Goal: Transaction & Acquisition: Purchase product/service

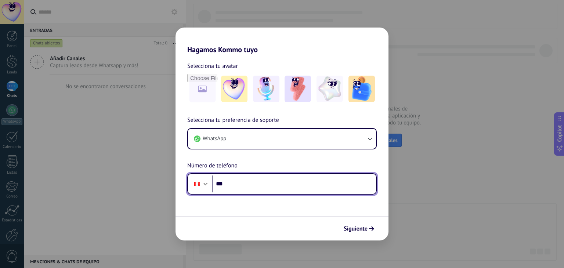
click at [311, 187] on input "***" at bounding box center [294, 184] width 164 height 17
type input "**********"
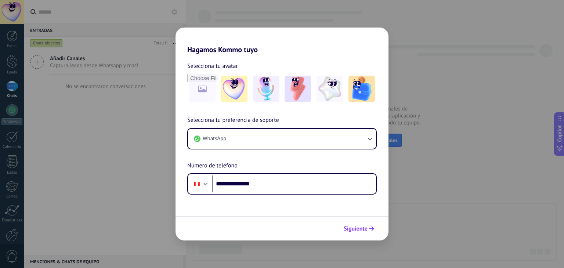
click at [355, 226] on span "Siguiente" at bounding box center [356, 228] width 24 height 5
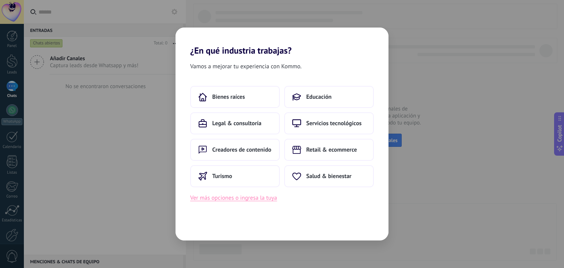
click at [256, 198] on button "Ver más opciones o ingresa la tuya" at bounding box center [233, 198] width 87 height 10
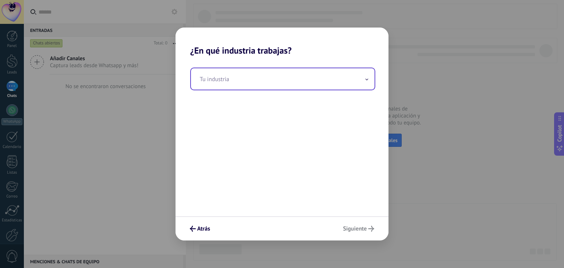
click at [304, 81] on input "text" at bounding box center [283, 78] width 184 height 21
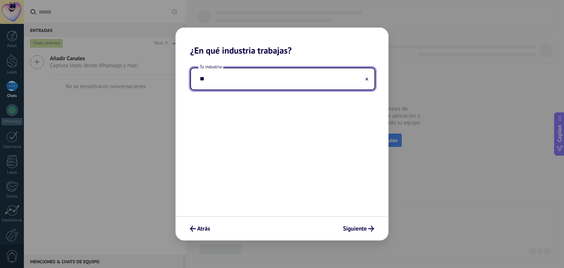
type input "*"
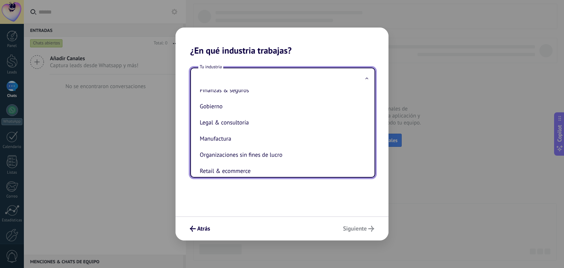
scroll to position [110, 0]
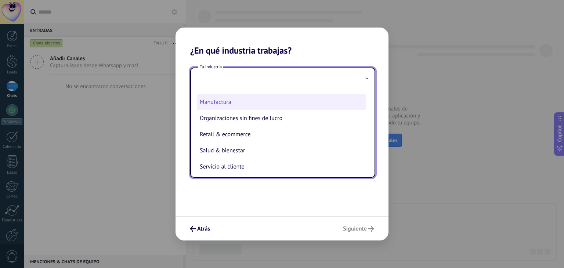
click at [243, 108] on li "Manufactura" at bounding box center [281, 102] width 169 height 16
type input "**********"
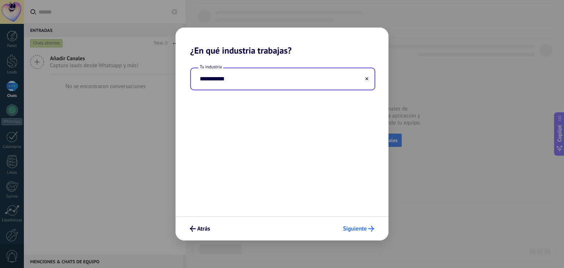
click at [361, 231] on span "Siguiente" at bounding box center [355, 228] width 24 height 5
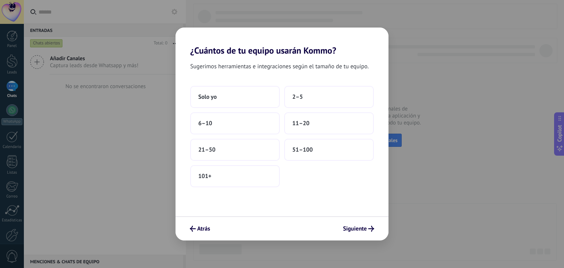
click at [363, 235] on div "Atrás Siguiente" at bounding box center [282, 228] width 213 height 24
click at [347, 229] on span "Siguiente" at bounding box center [355, 228] width 24 height 5
click at [262, 96] on button "Solo yo" at bounding box center [235, 97] width 90 height 22
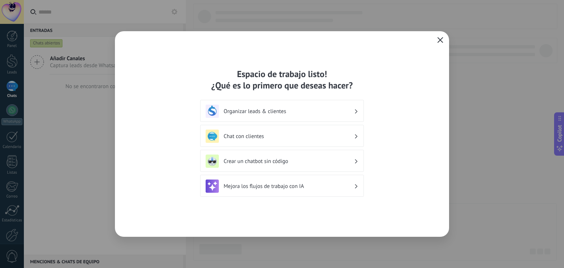
click at [437, 39] on icon "button" at bounding box center [440, 40] width 6 height 6
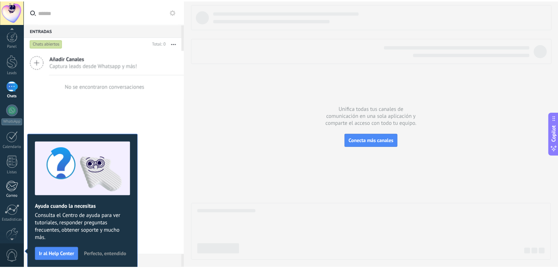
scroll to position [37, 0]
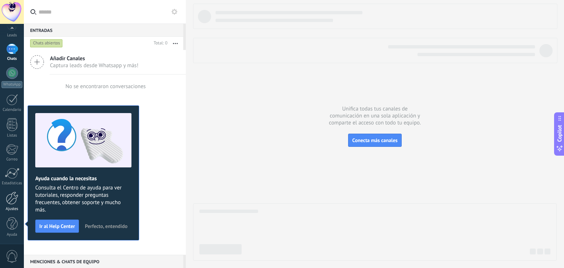
click at [14, 197] on div at bounding box center [12, 198] width 12 height 13
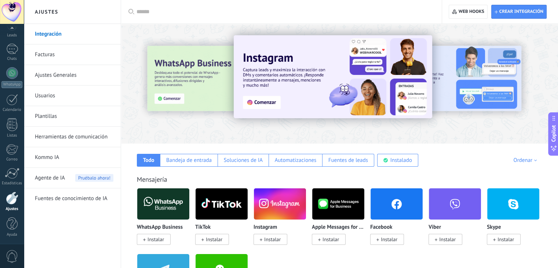
click at [49, 55] on link "Facturas" at bounding box center [74, 54] width 79 height 21
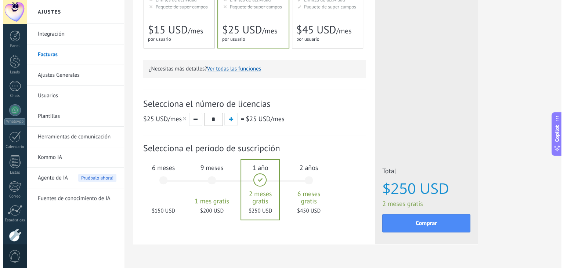
scroll to position [203, 0]
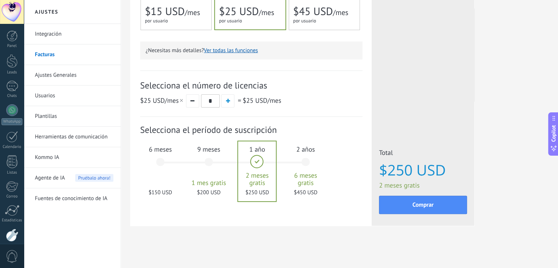
click at [156, 165] on div "6 meses $150 USD" at bounding box center [161, 166] width 40 height 52
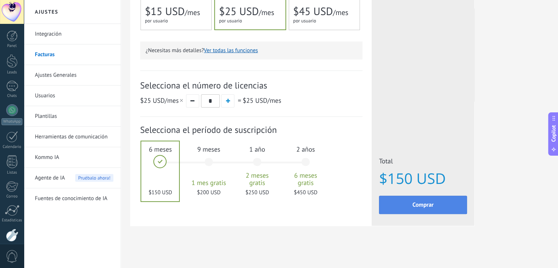
click at [417, 206] on span "Comprar" at bounding box center [423, 204] width 21 height 5
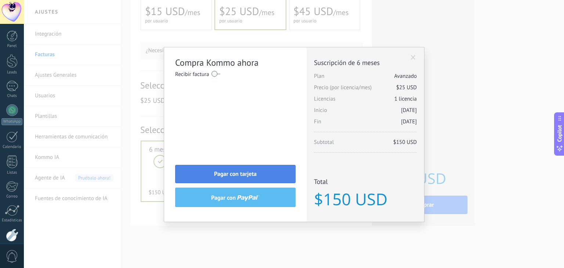
click at [255, 176] on span "Pagar con tarjeta" at bounding box center [235, 173] width 43 height 5
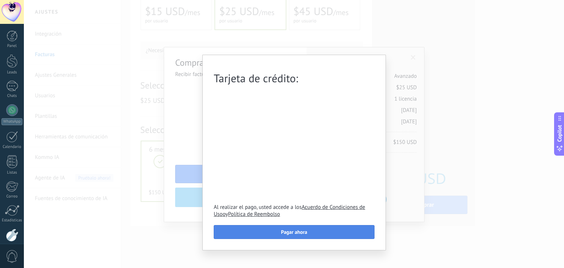
click at [289, 231] on span "Pagar ahora" at bounding box center [294, 231] width 26 height 5
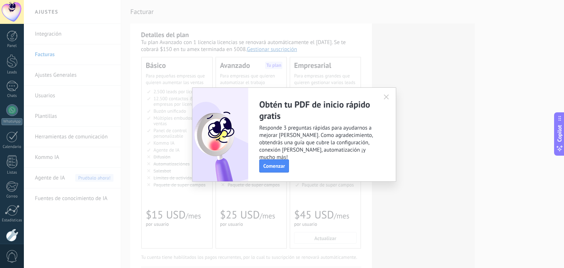
click at [386, 96] on use "button" at bounding box center [386, 96] width 5 height 5
